Goal: Find specific page/section: Find specific page/section

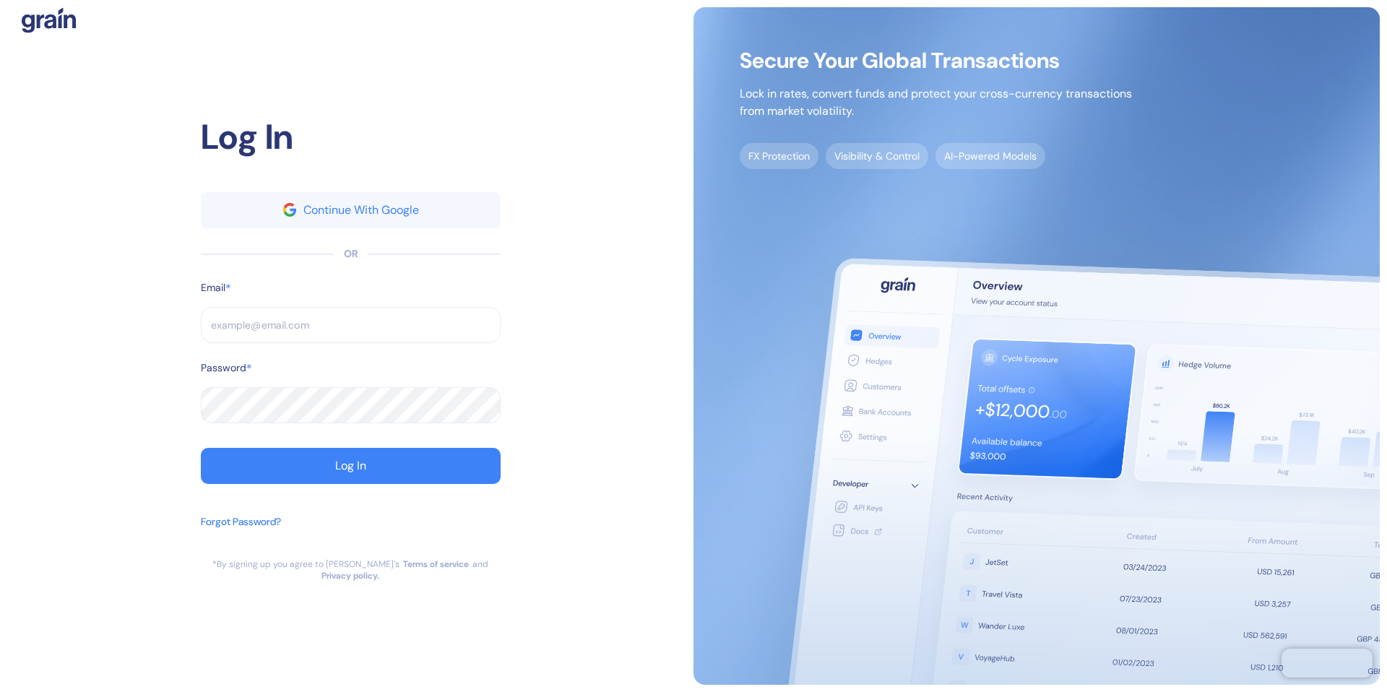
click at [337, 328] on input "text" at bounding box center [351, 325] width 300 height 36
type input "[EMAIL_ADDRESS][PERSON_NAME][DOMAIN_NAME]"
click at [201, 448] on button "Log In" at bounding box center [351, 466] width 300 height 36
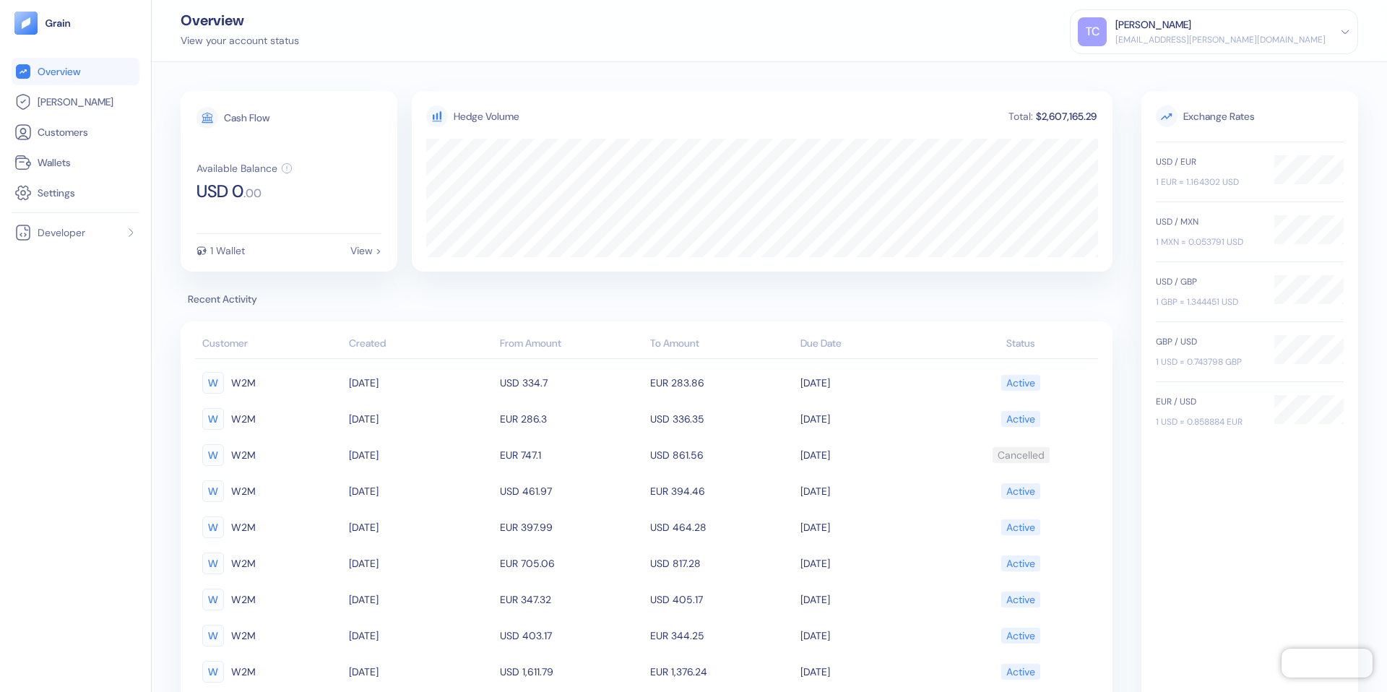
click at [968, 296] on span "Recent Activity" at bounding box center [647, 299] width 932 height 15
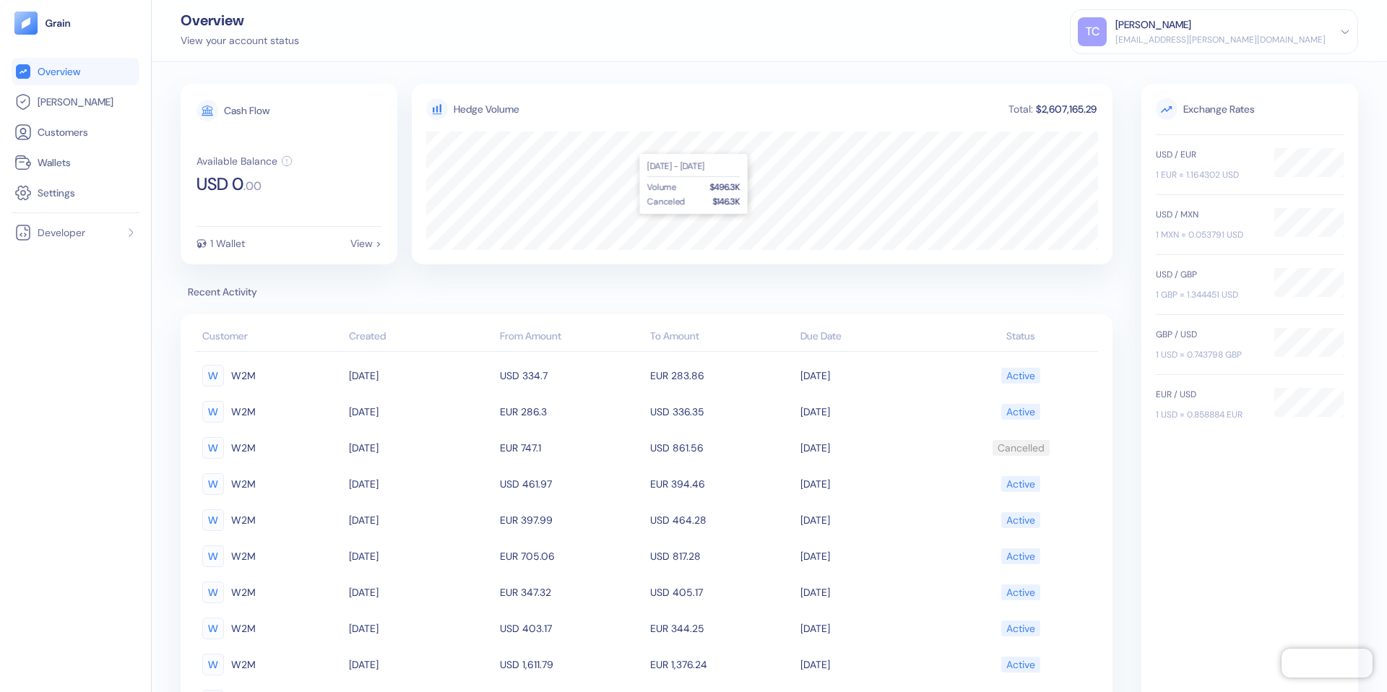
scroll to position [8, 0]
click at [103, 103] on link "[PERSON_NAME]" at bounding box center [75, 101] width 122 height 17
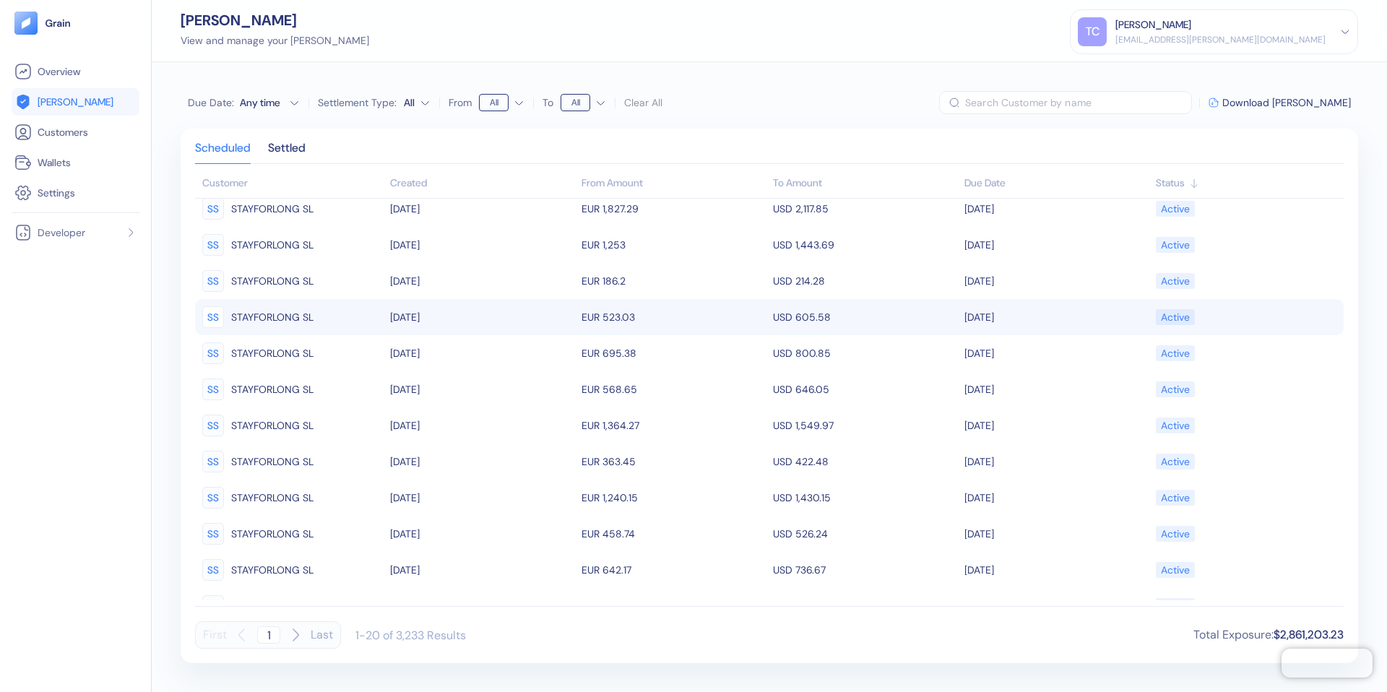
scroll to position [327, 0]
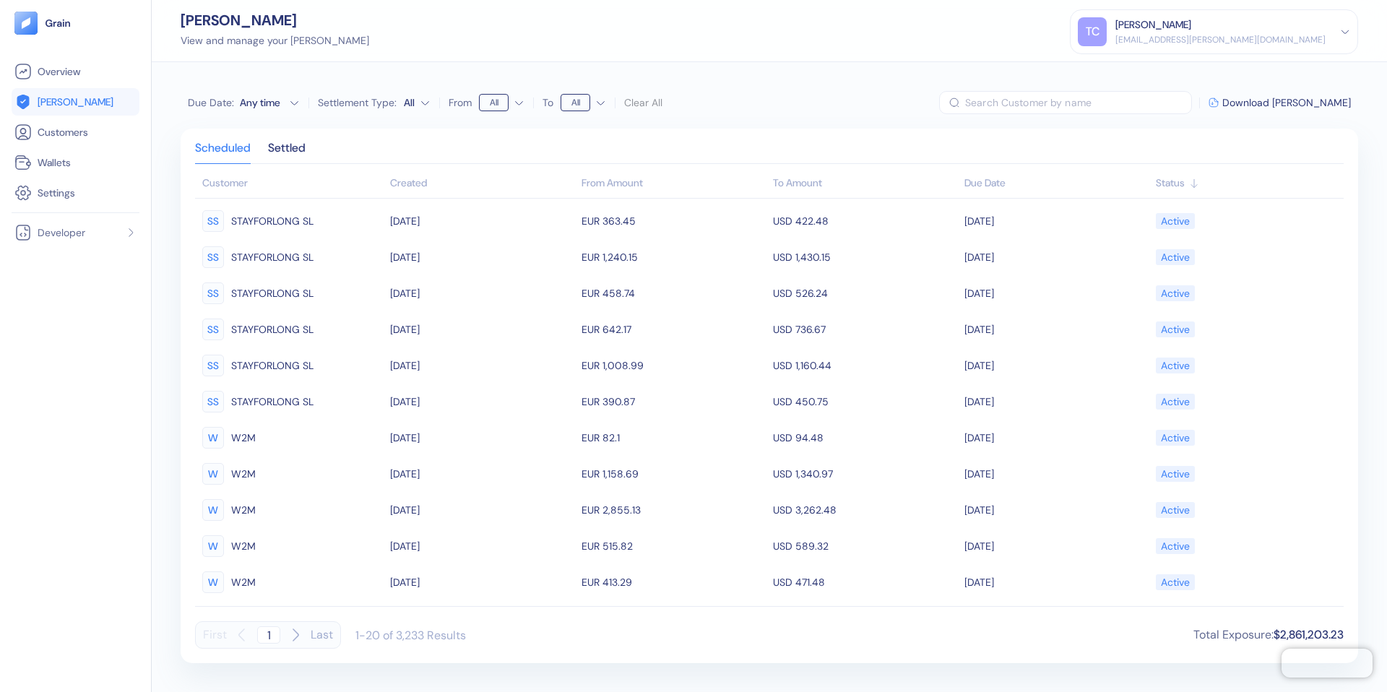
click at [416, 104] on html "Pingdom Check: App Online Overview [PERSON_NAME] Customers Wallets Settings Dev…" at bounding box center [693, 346] width 1387 height 692
click at [283, 103] on button "Due Date : Any time" at bounding box center [244, 102] width 112 height 14
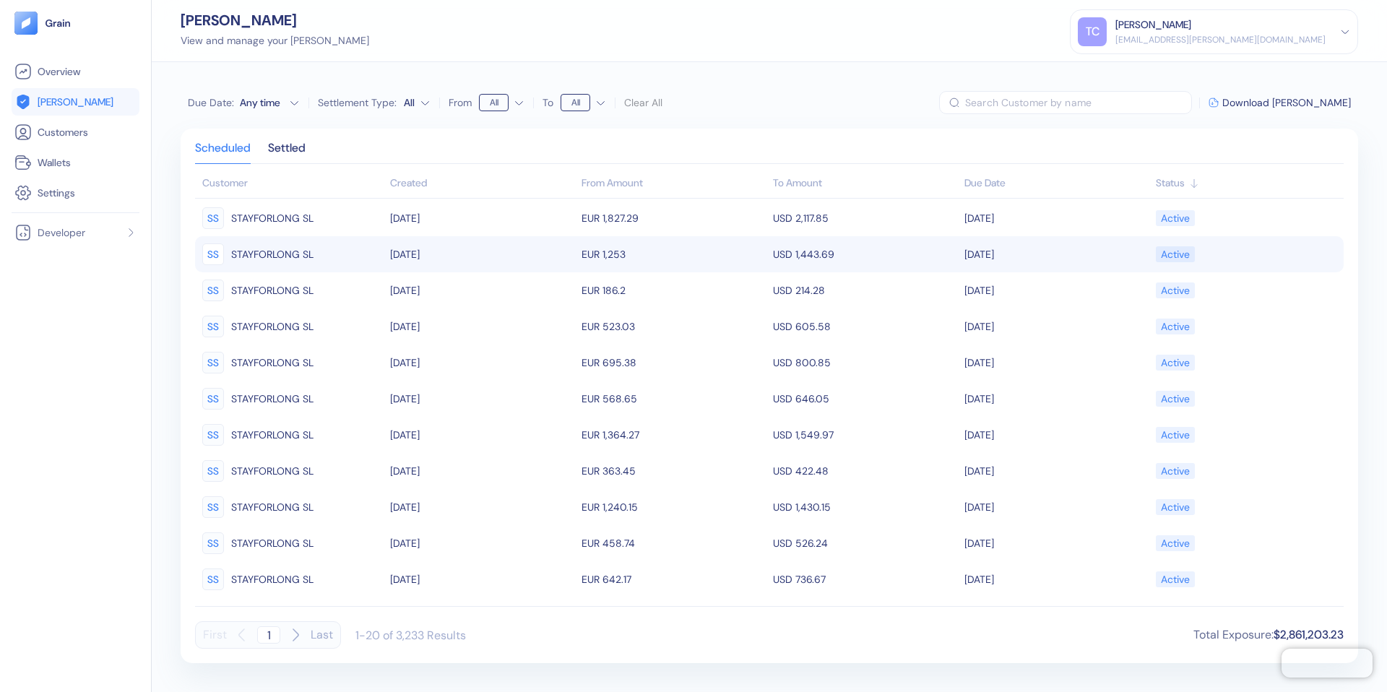
scroll to position [0, 0]
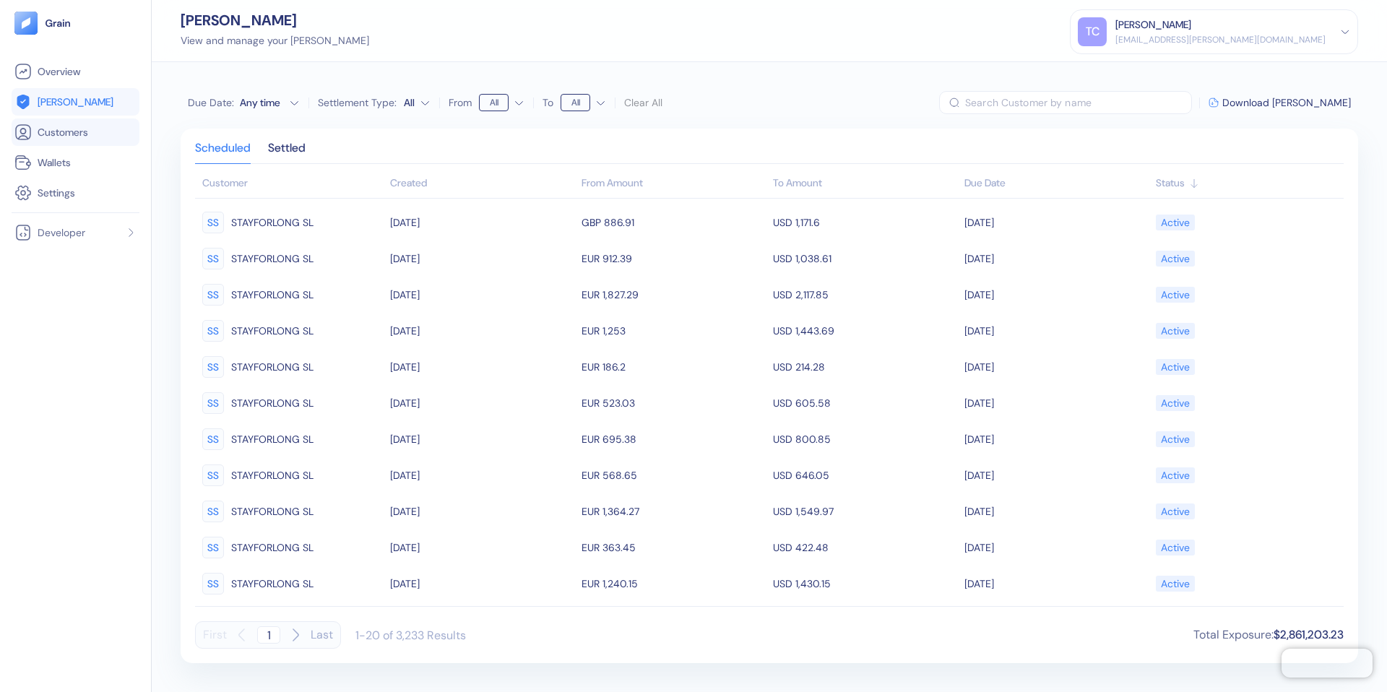
click at [75, 142] on li "Customers" at bounding box center [76, 131] width 128 height 27
click at [64, 134] on span "Customers" at bounding box center [63, 132] width 51 height 14
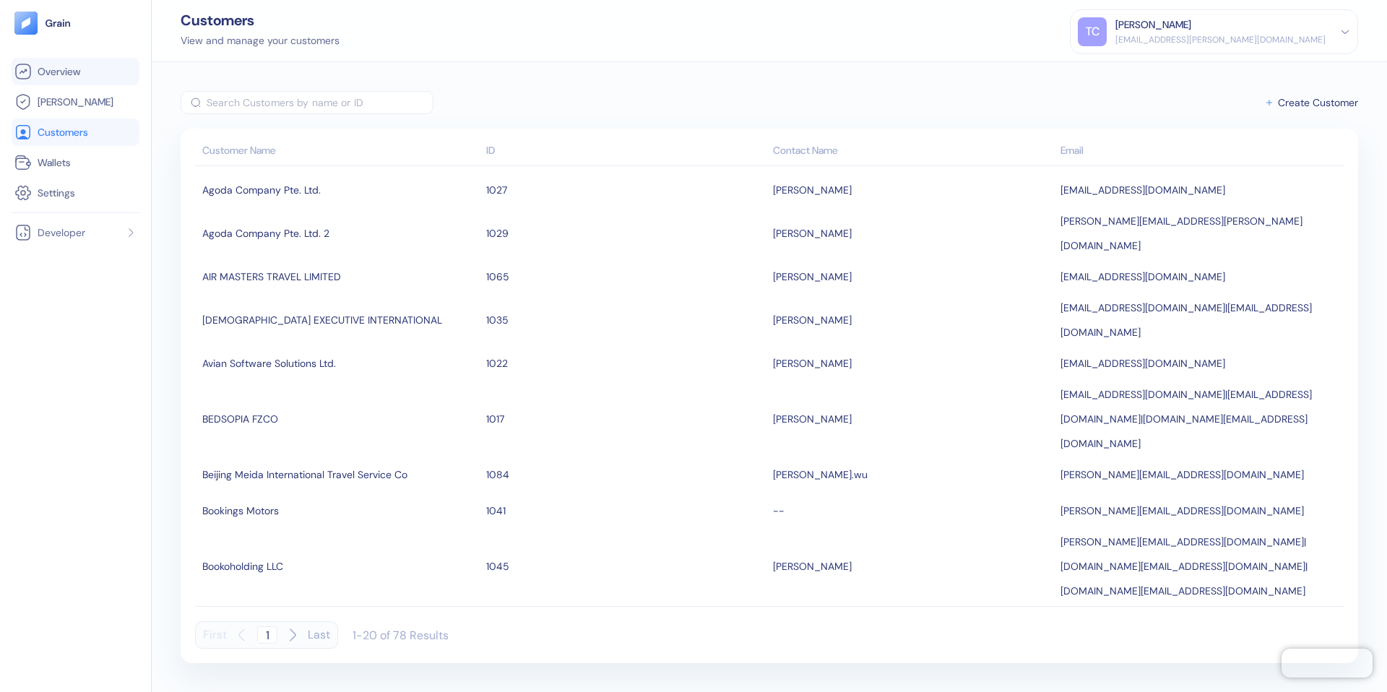
click at [84, 78] on link "Overview" at bounding box center [75, 71] width 122 height 17
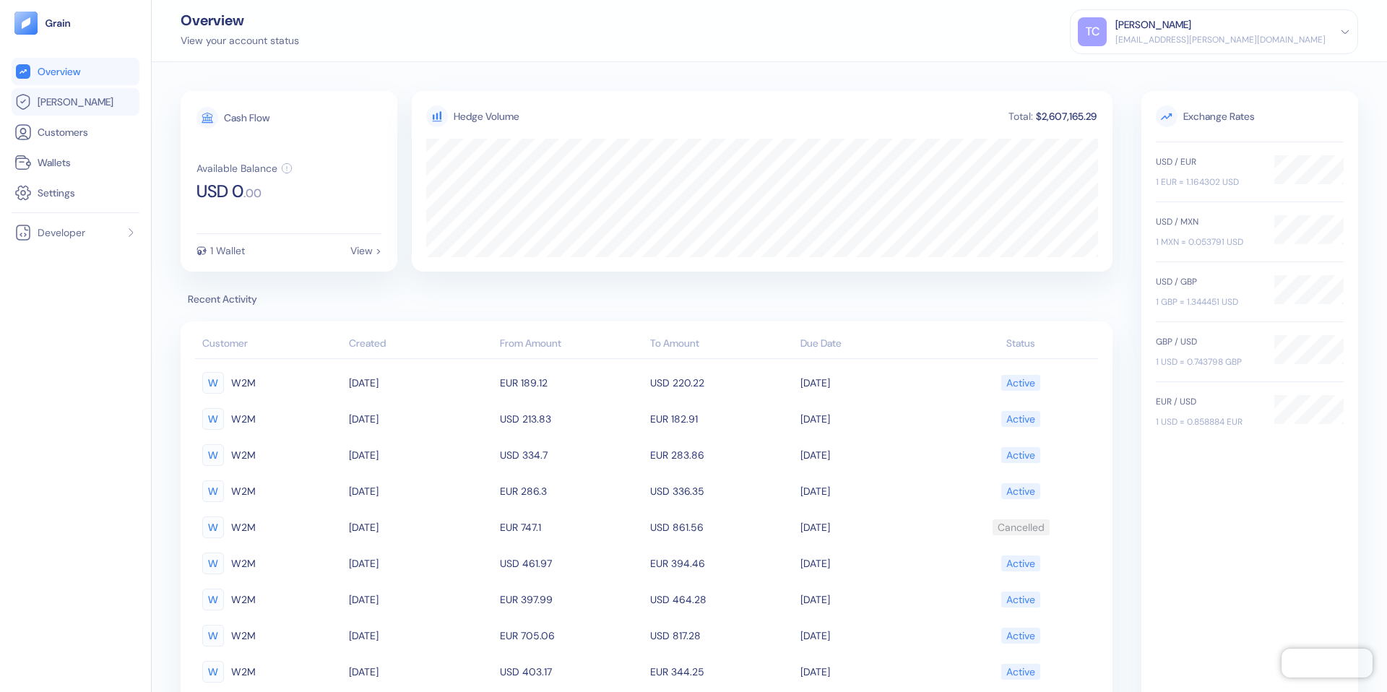
click at [75, 98] on link "[PERSON_NAME]" at bounding box center [75, 101] width 122 height 17
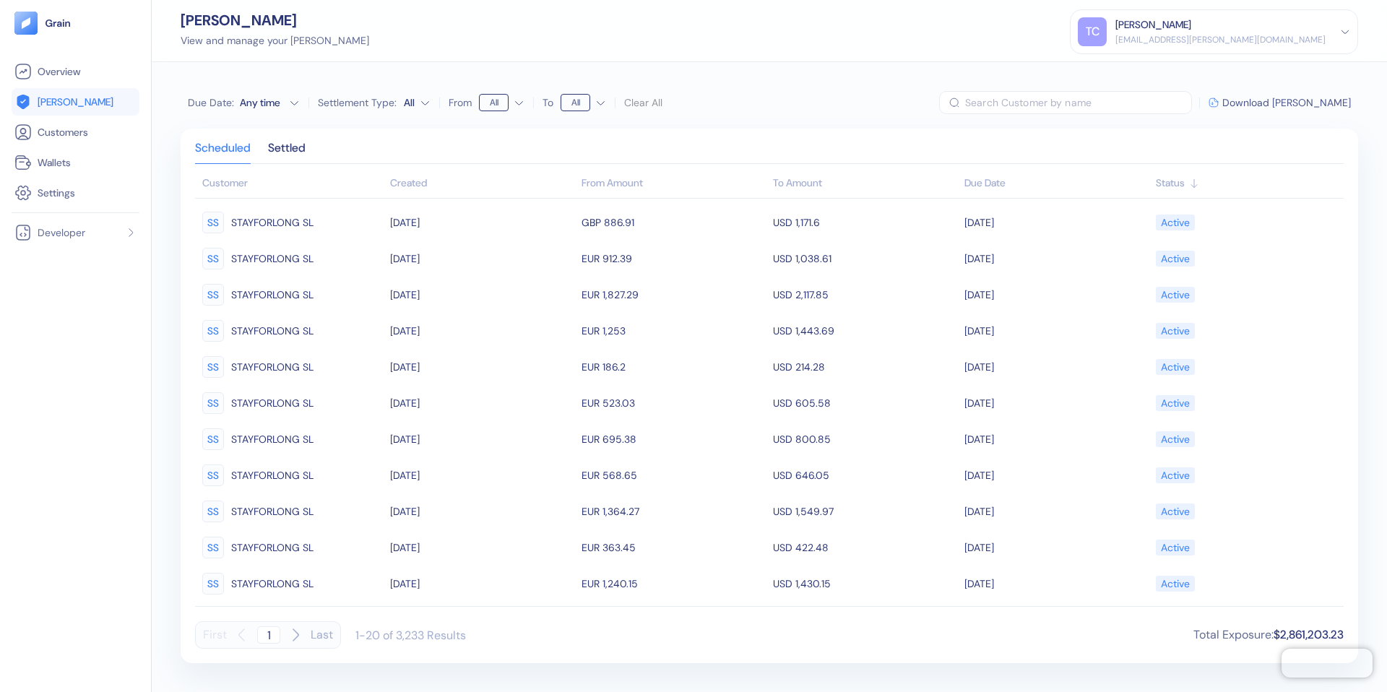
click at [1295, 101] on span "Download [PERSON_NAME]" at bounding box center [1286, 103] width 129 height 10
